Goal: Transaction & Acquisition: Book appointment/travel/reservation

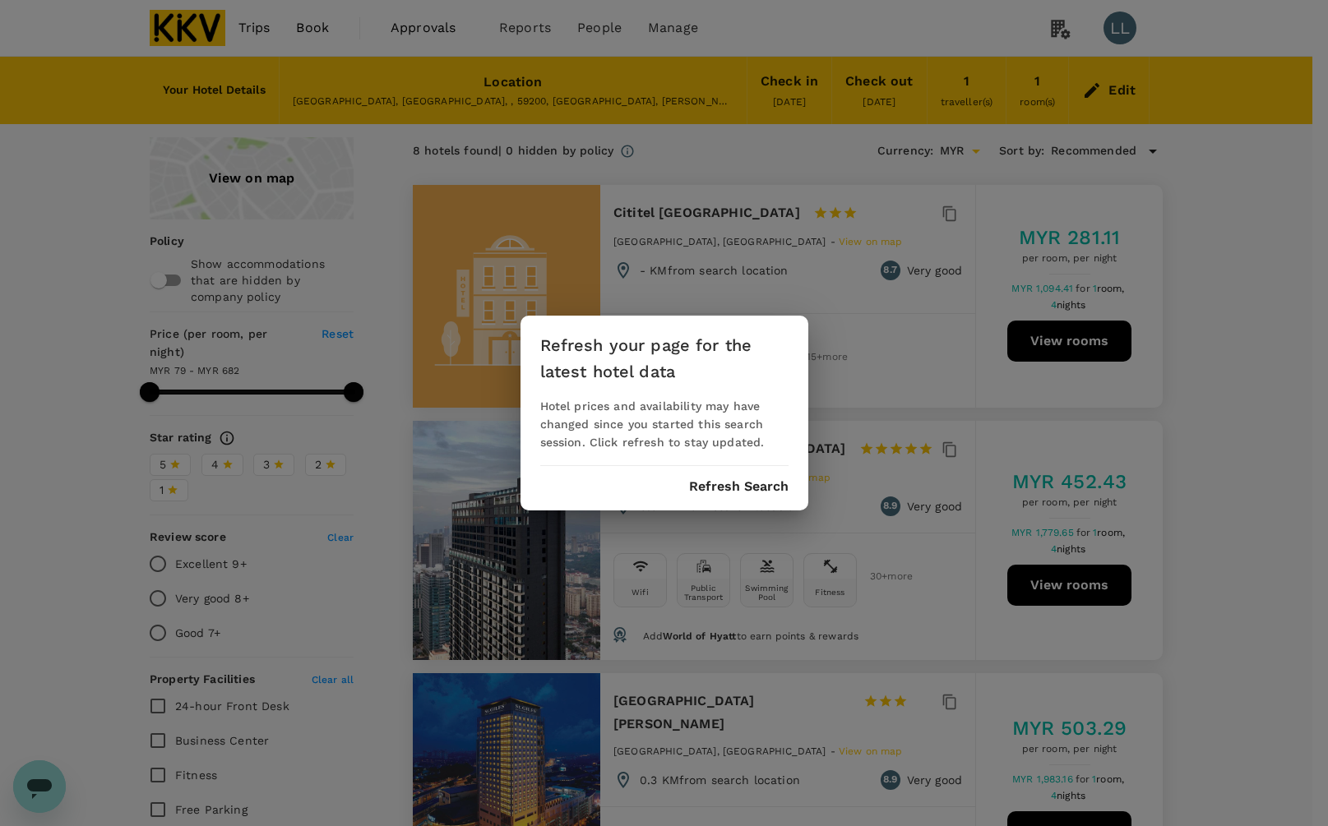
click at [734, 488] on button "Refresh Search" at bounding box center [738, 486] width 99 height 15
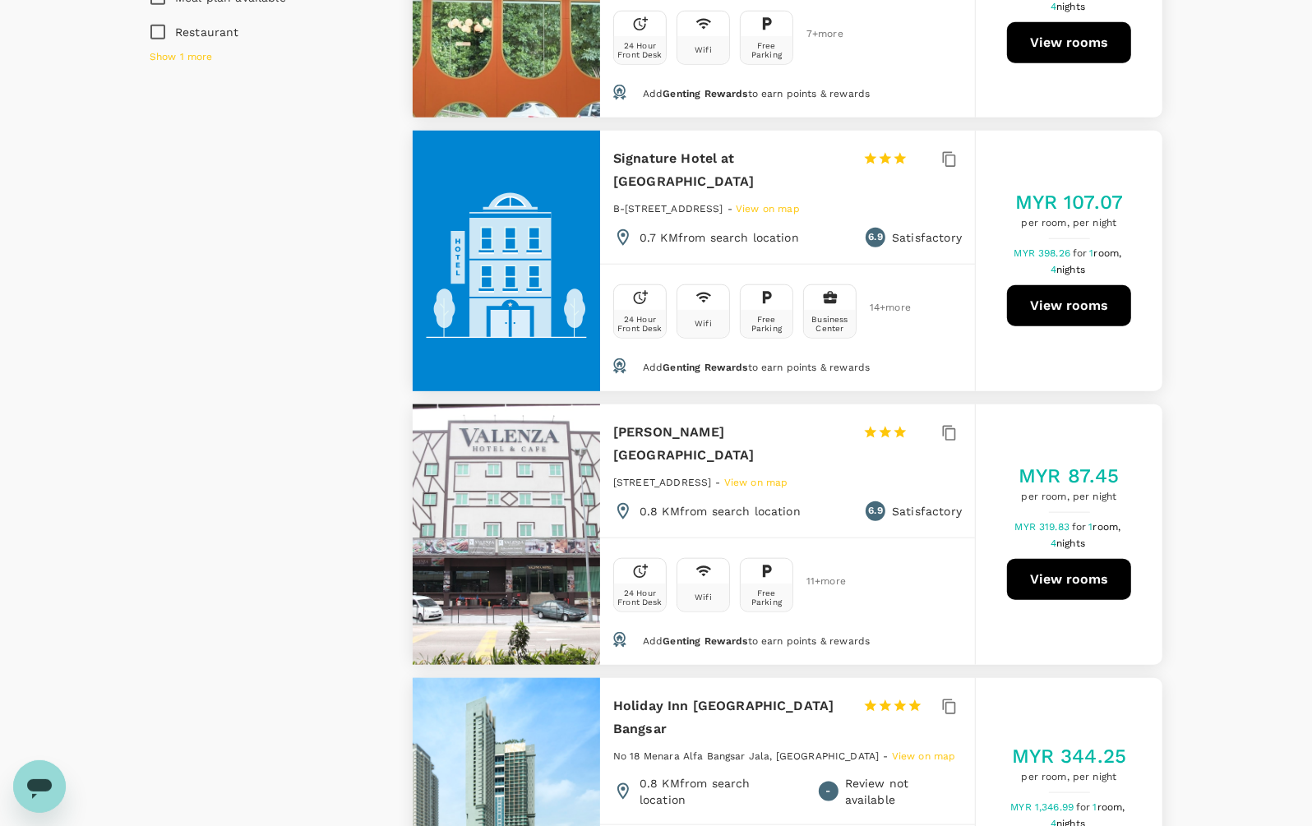
scroll to position [1336, 0]
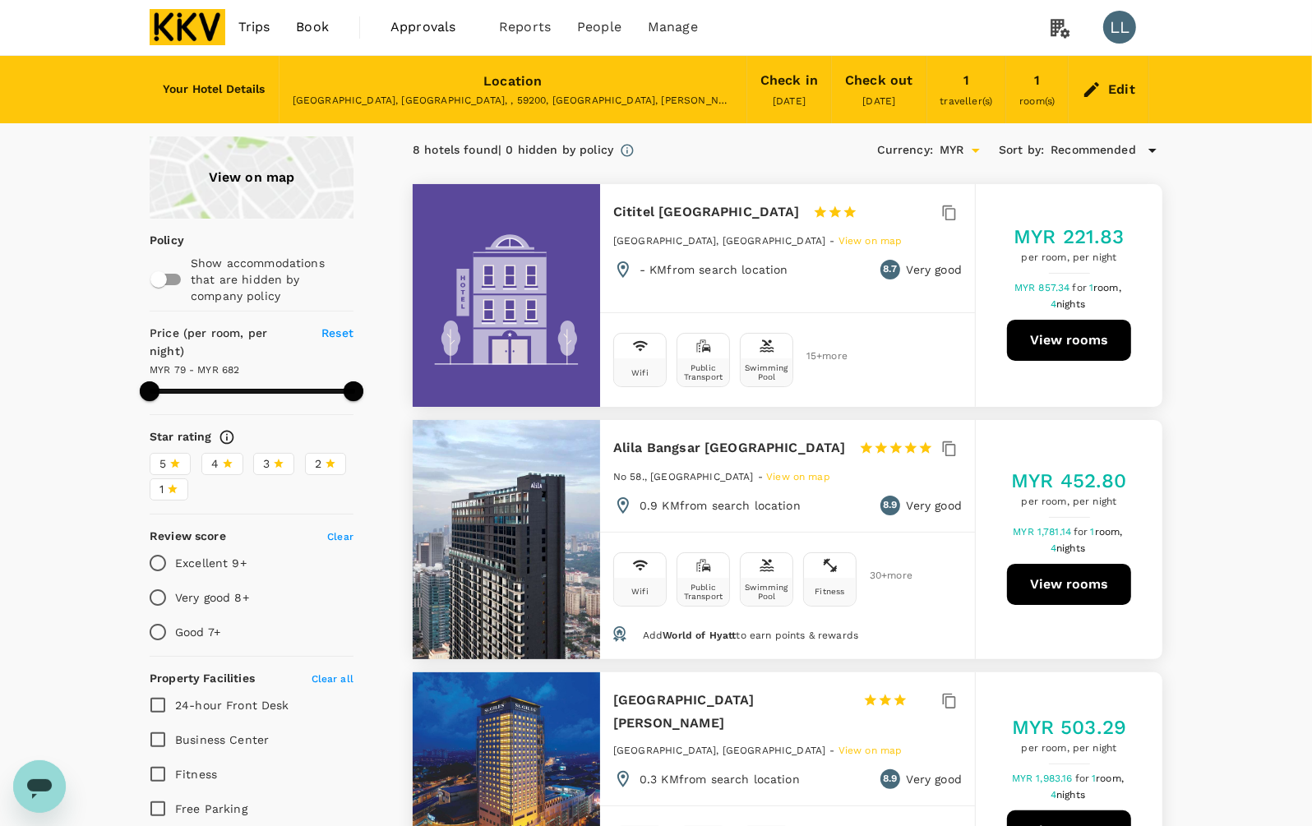
scroll to position [0, 0]
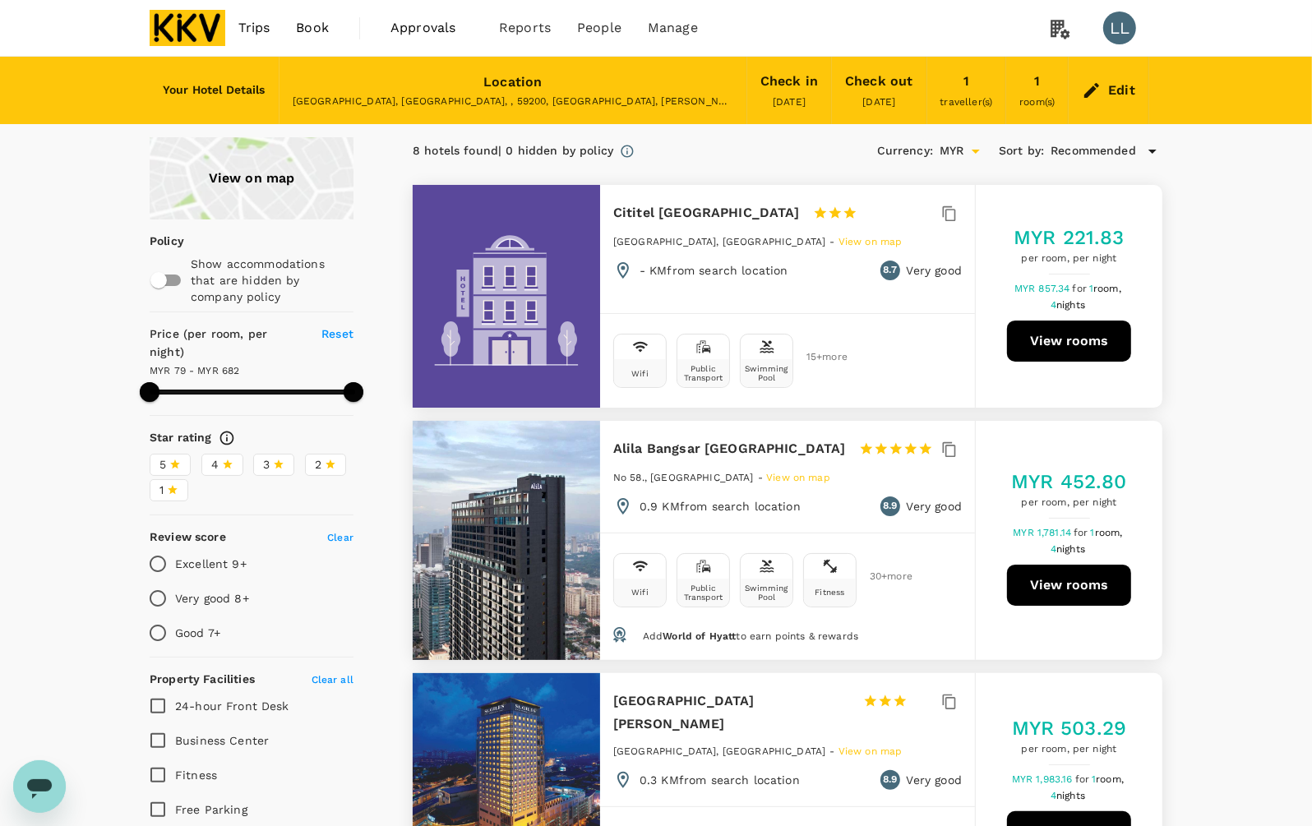
click at [1063, 350] on button "View rooms" at bounding box center [1069, 341] width 124 height 41
drag, startPoint x: 1233, startPoint y: 346, endPoint x: 1020, endPoint y: 60, distance: 357.2
type input "680.87"
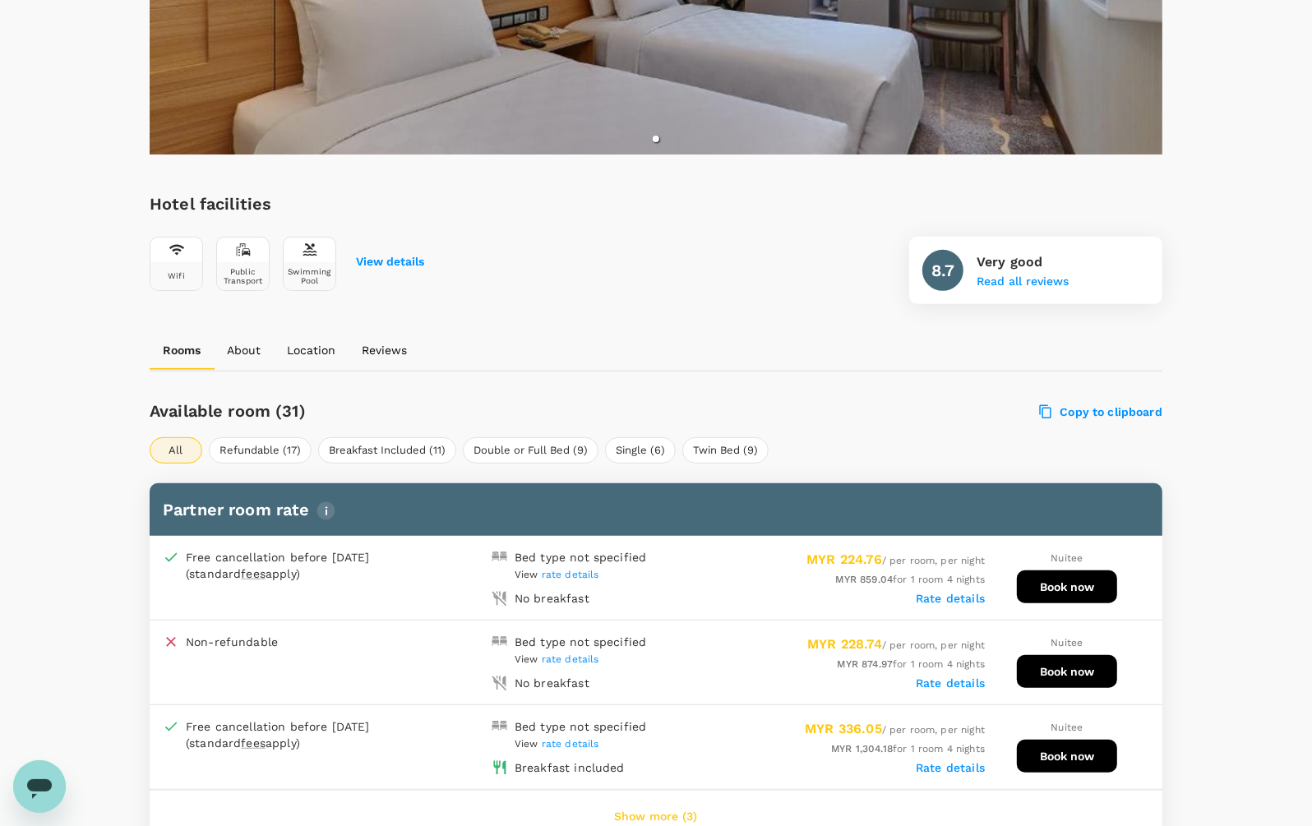
scroll to position [617, 0]
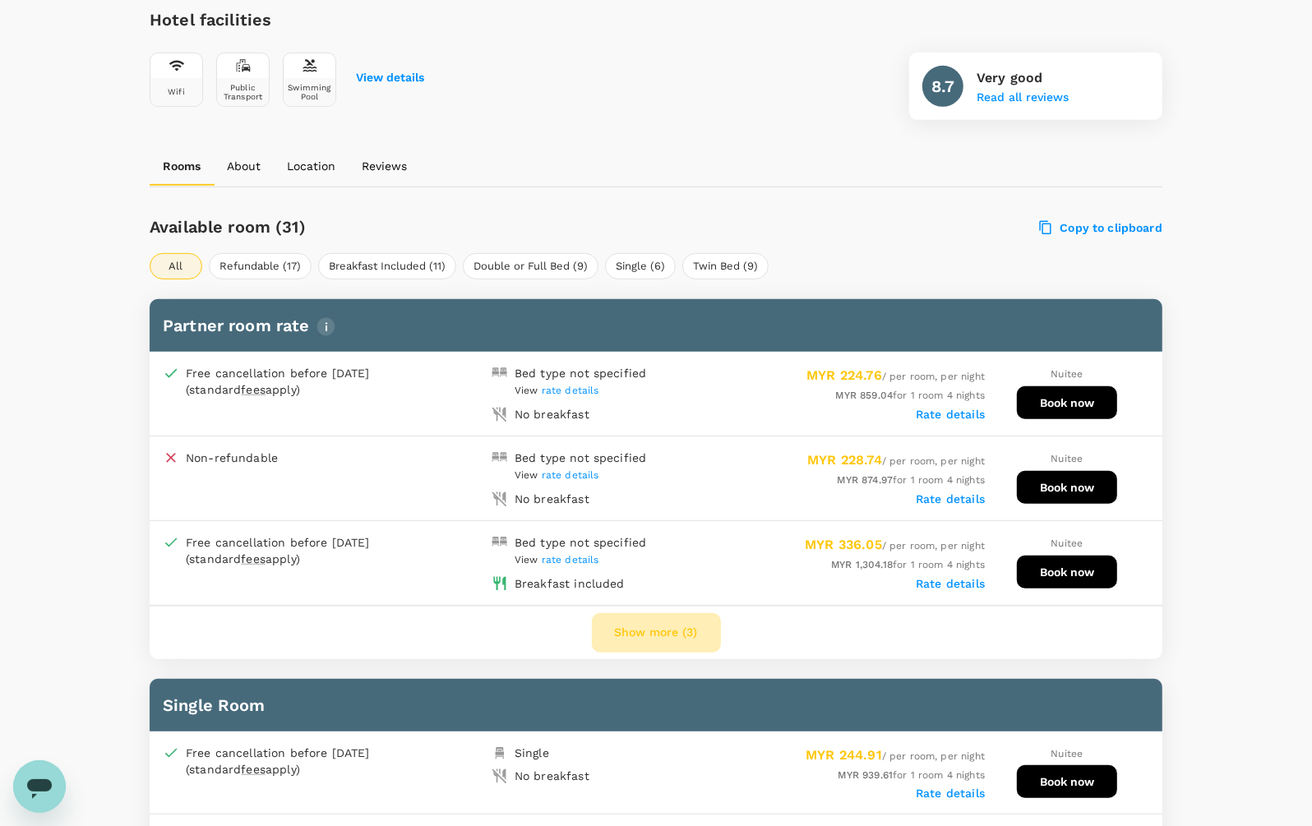
click at [668, 623] on button "Show more (3)" at bounding box center [656, 632] width 129 height 39
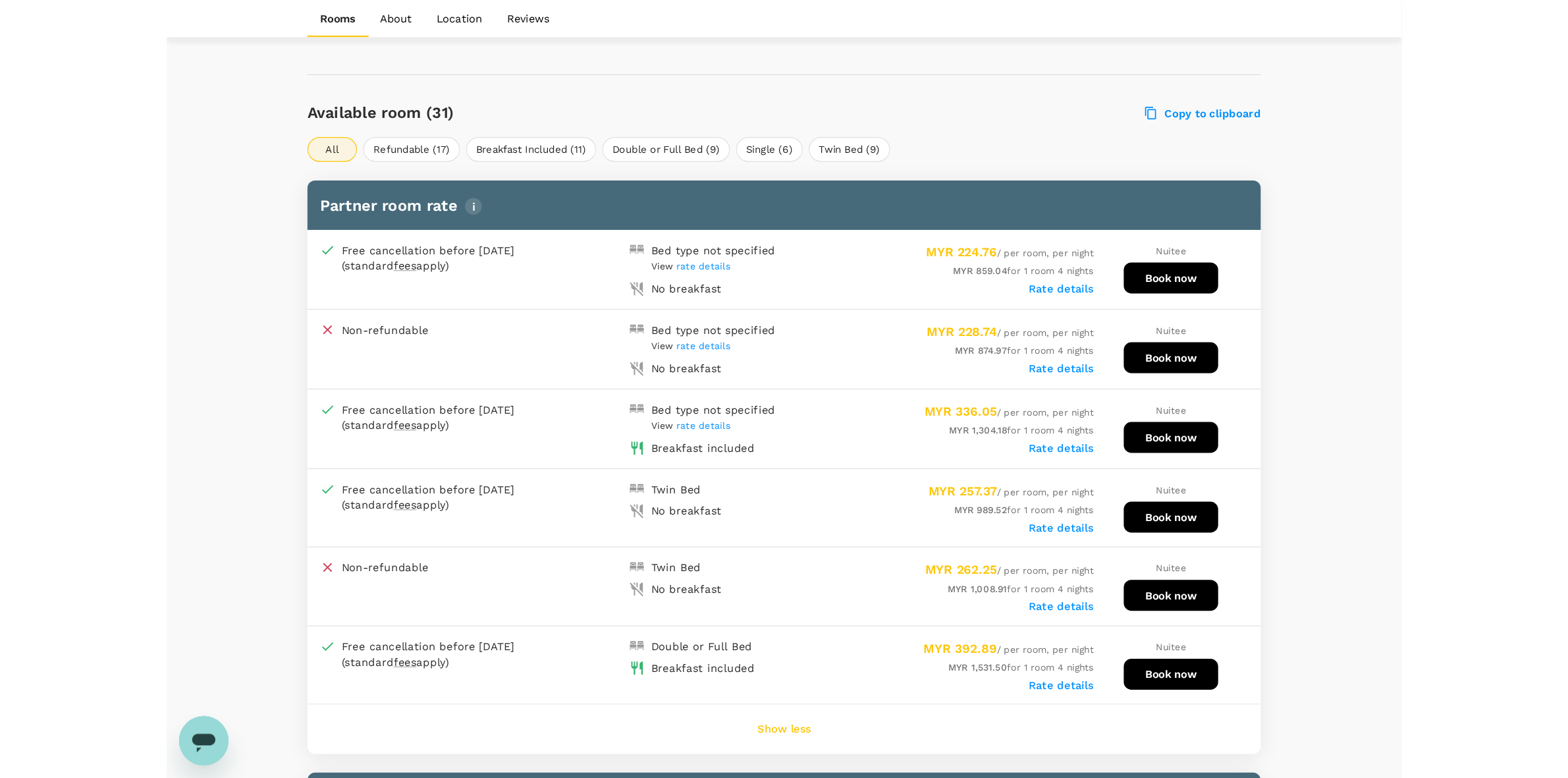
scroll to position [412, 0]
